Goal: Task Accomplishment & Management: Manage account settings

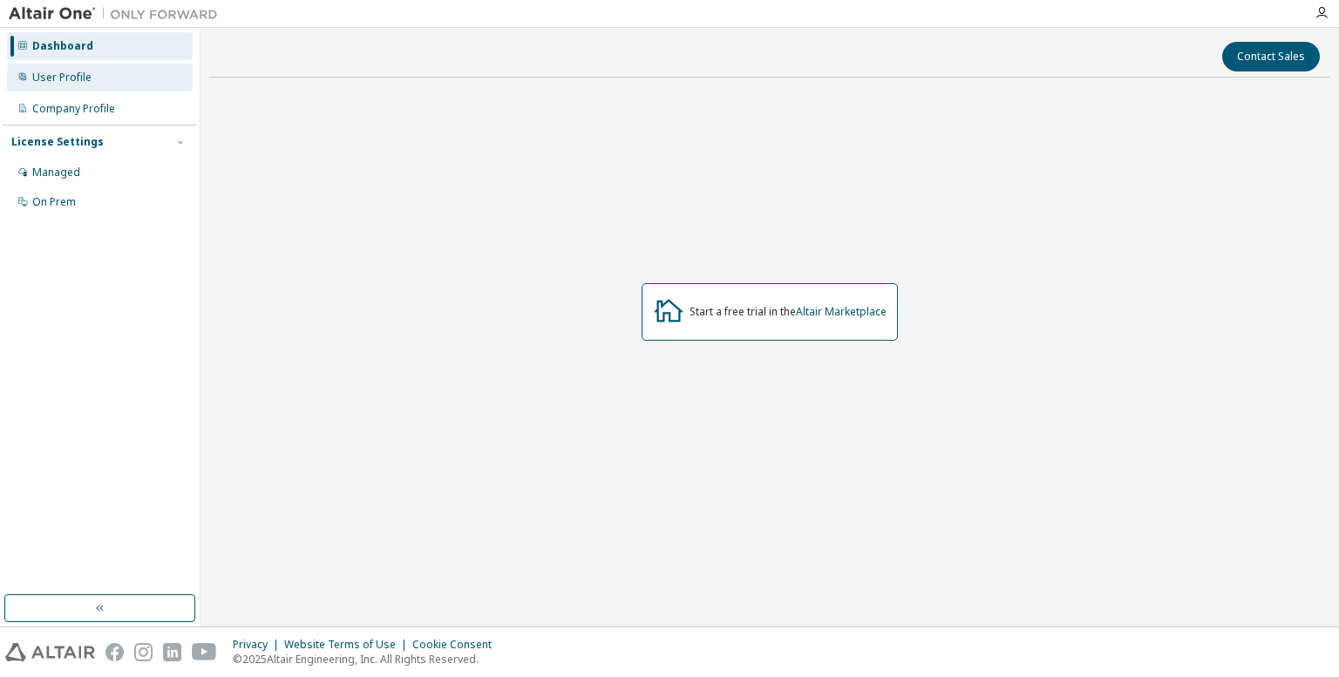
click at [84, 83] on div "User Profile" at bounding box center [61, 78] width 59 height 14
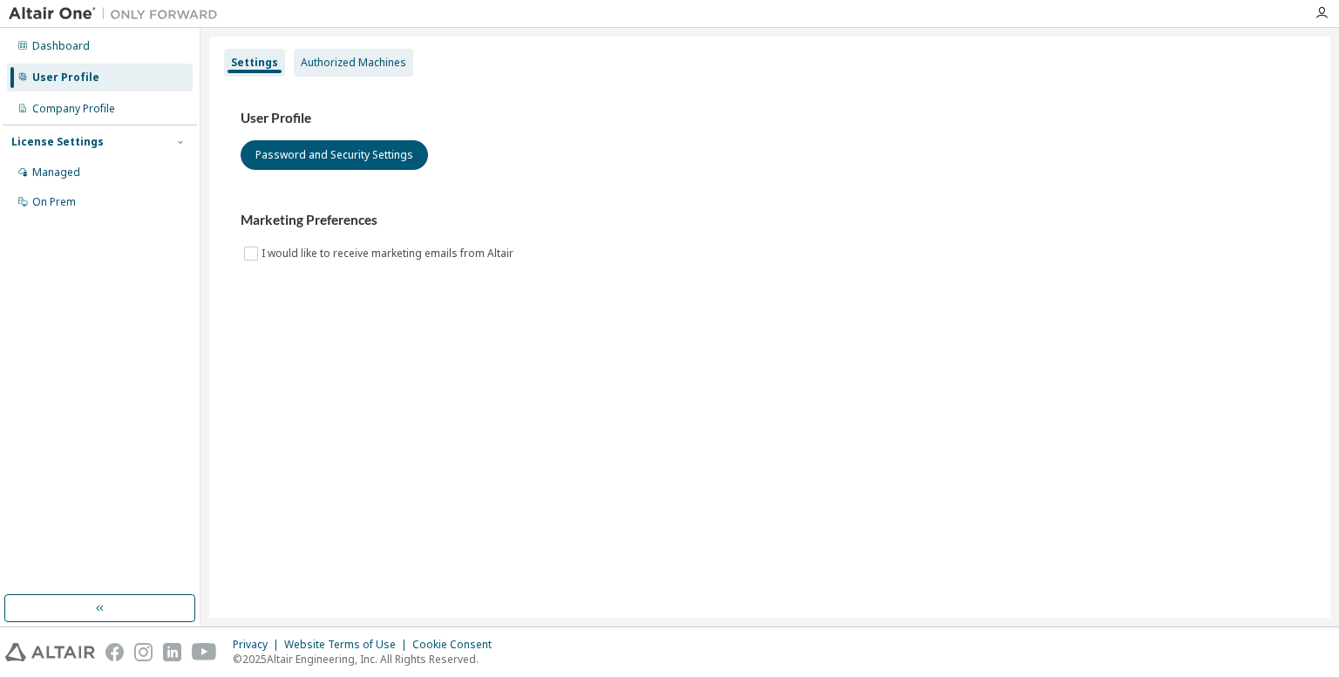
click at [354, 63] on div "Authorized Machines" at bounding box center [353, 63] width 105 height 14
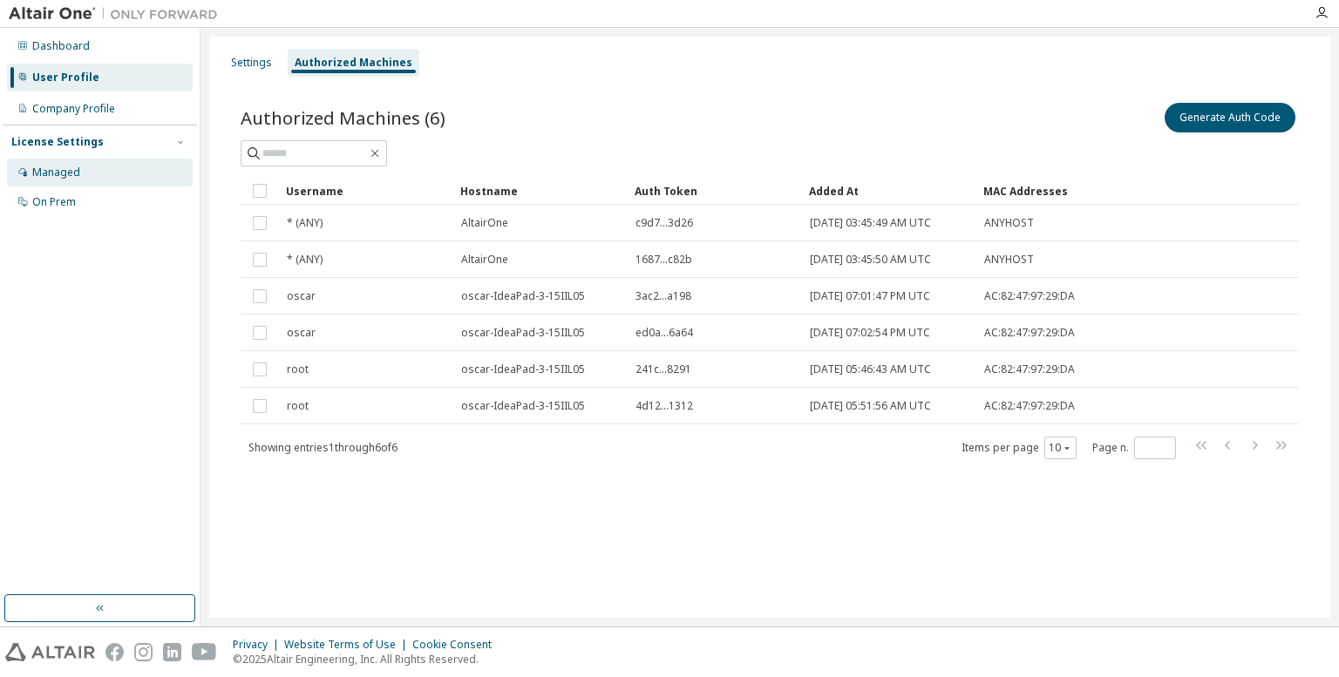
click at [112, 161] on div "Managed" at bounding box center [100, 173] width 186 height 28
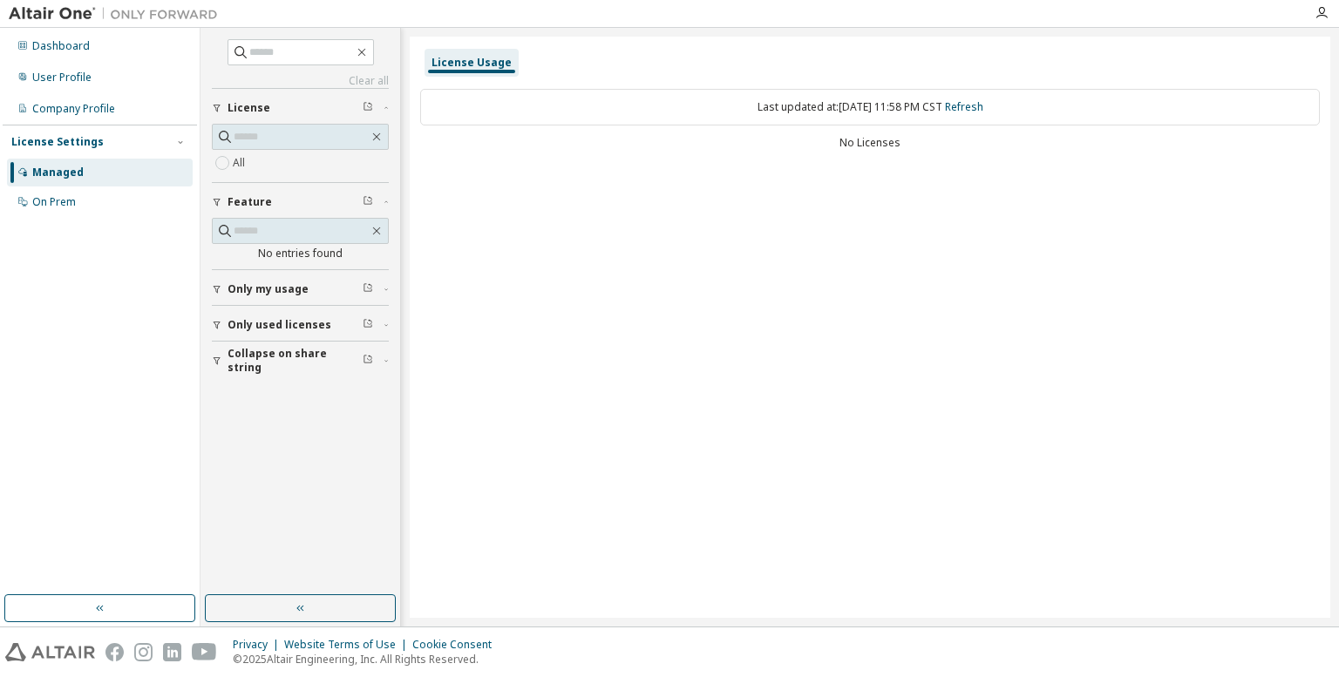
click at [103, 223] on div "Dashboard User Profile Company Profile License Settings Managed On Prem" at bounding box center [100, 312] width 194 height 562
click at [85, 206] on div "On Prem" at bounding box center [100, 202] width 186 height 28
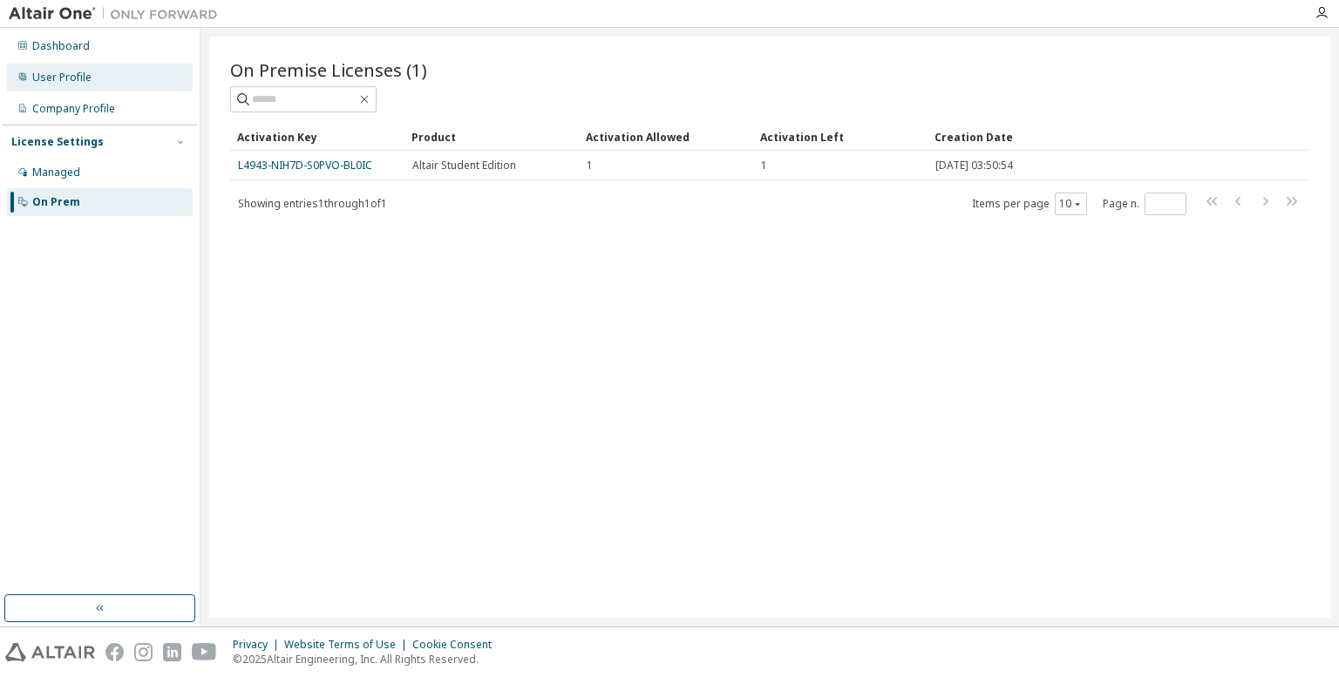
click at [95, 79] on div "User Profile" at bounding box center [100, 78] width 186 height 28
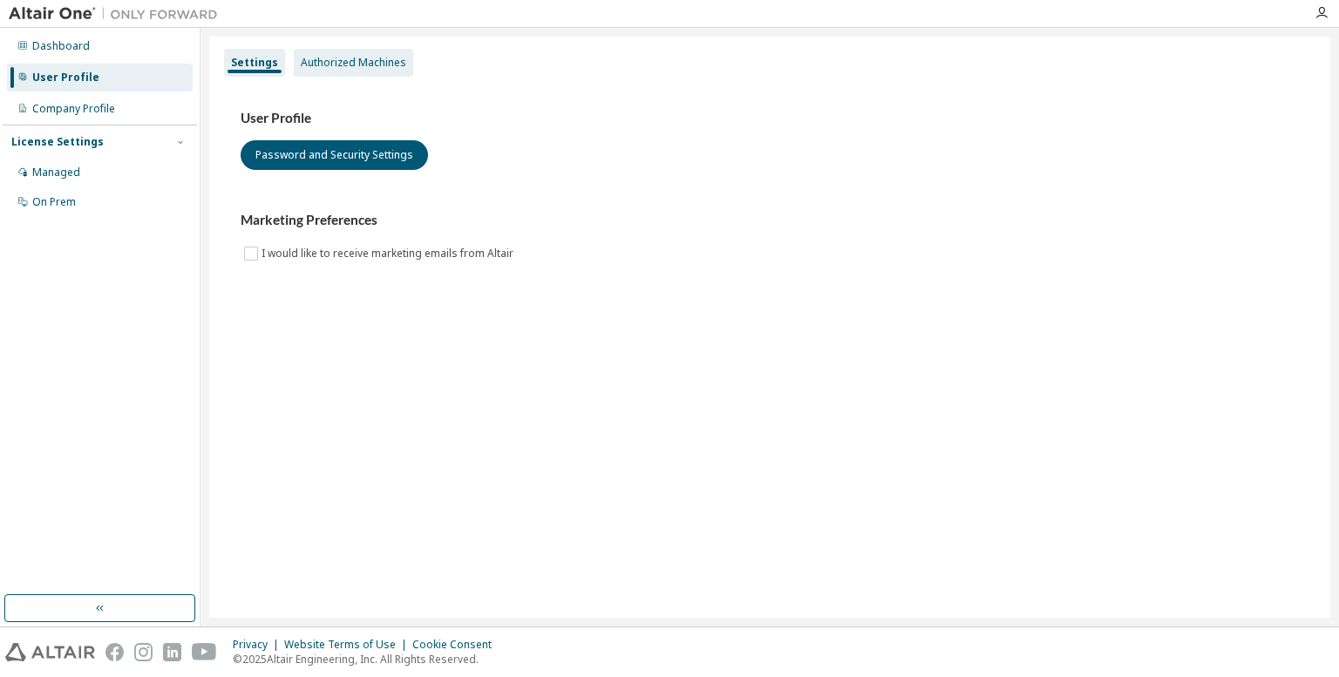
click at [370, 62] on div "Authorized Machines" at bounding box center [353, 63] width 105 height 14
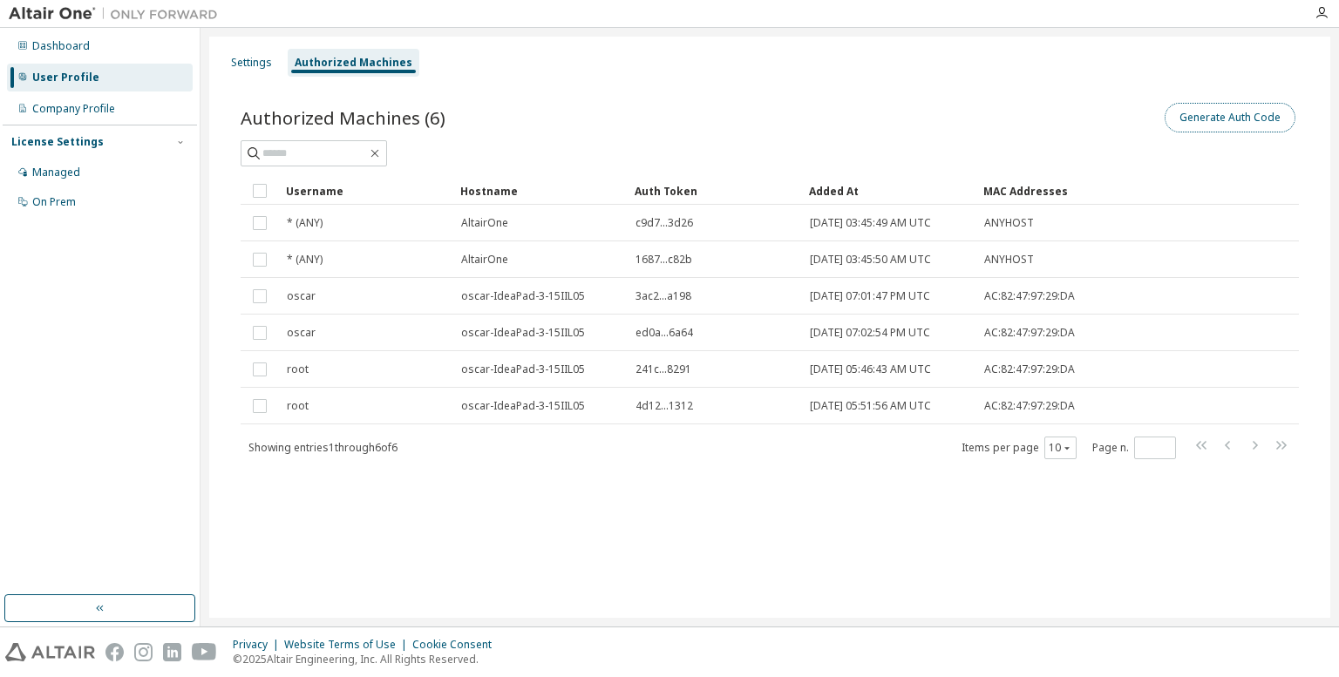
click at [1188, 117] on button "Generate Auth Code" at bounding box center [1229, 118] width 131 height 30
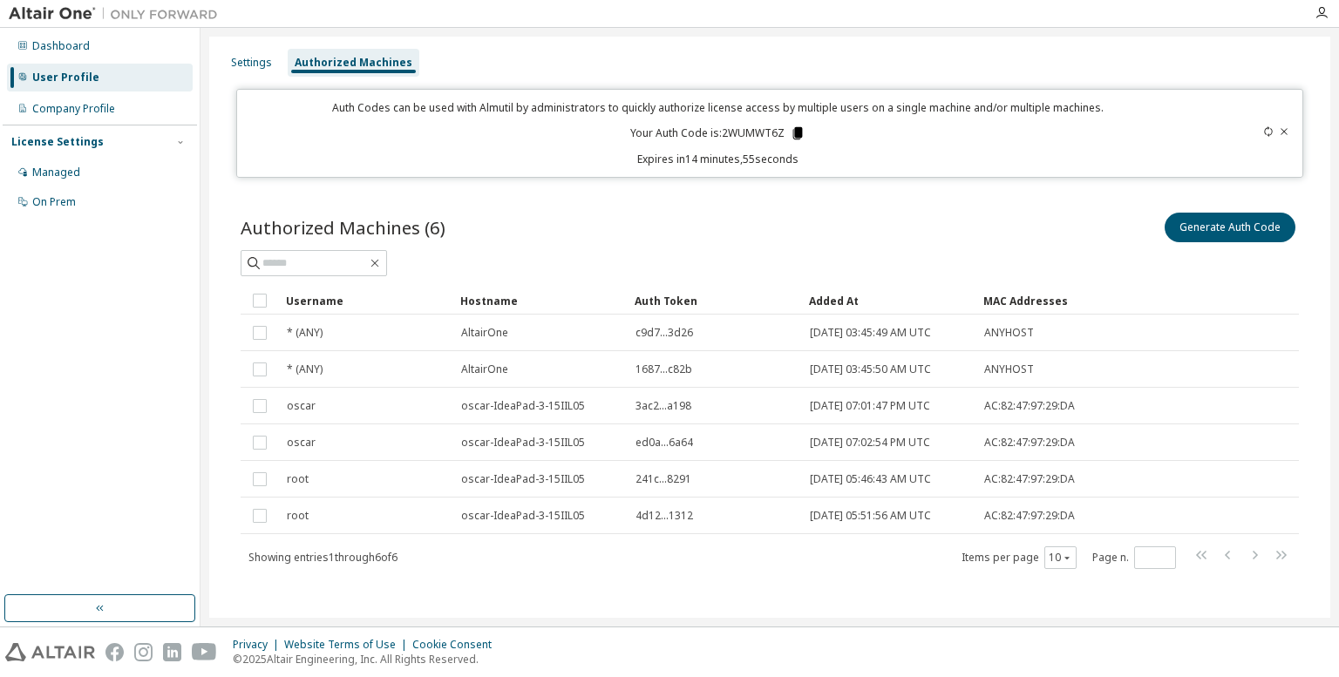
click at [796, 129] on icon at bounding box center [797, 133] width 10 height 12
click at [248, 73] on div "Settings" at bounding box center [251, 63] width 55 height 28
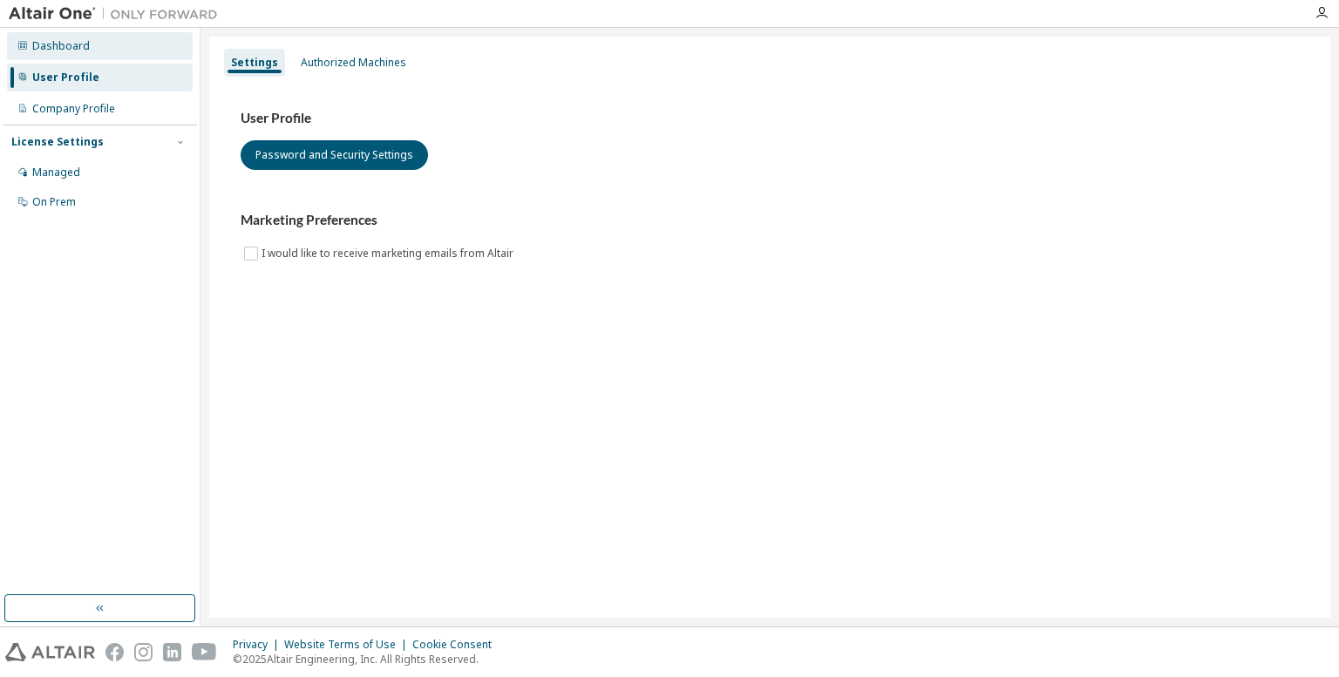
click at [58, 46] on div "Dashboard" at bounding box center [61, 46] width 58 height 14
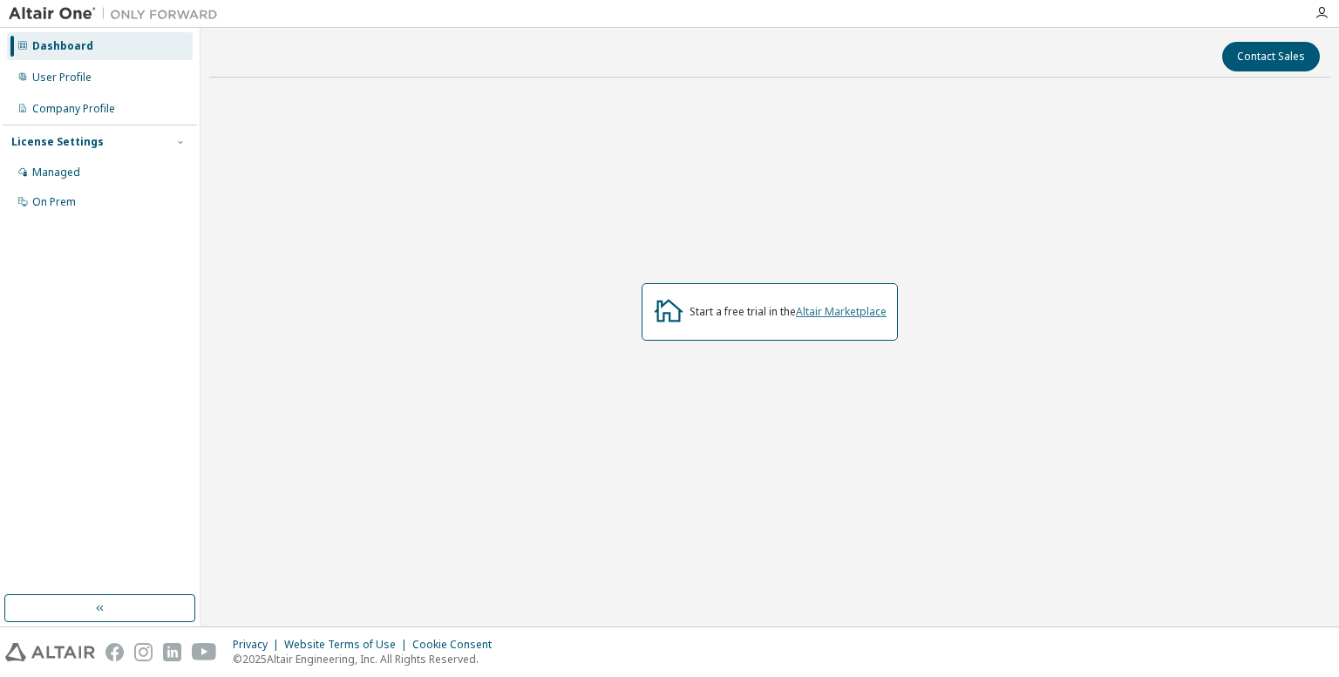
click at [808, 314] on link "Altair Marketplace" at bounding box center [841, 311] width 91 height 15
